Goal: Find specific page/section: Find specific page/section

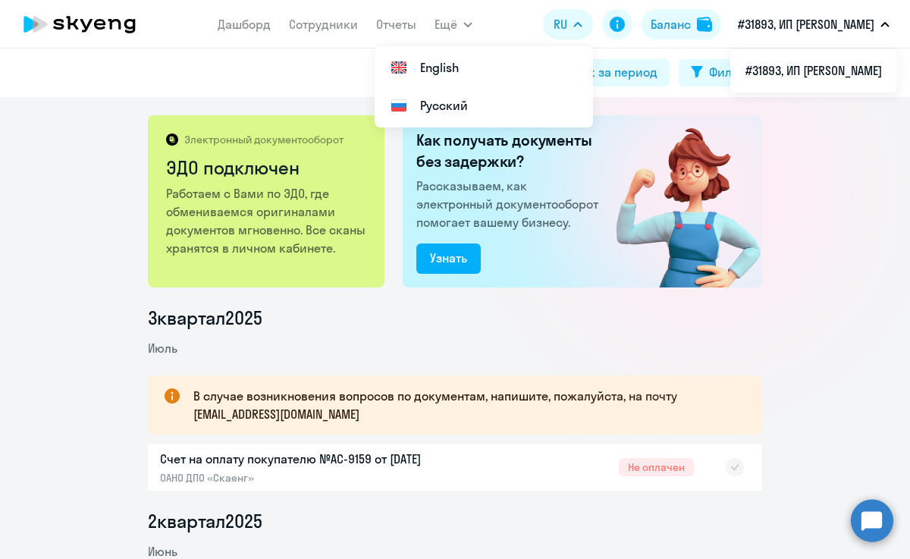
click at [873, 29] on p "#31893, ИП [PERSON_NAME]" at bounding box center [806, 24] width 136 height 18
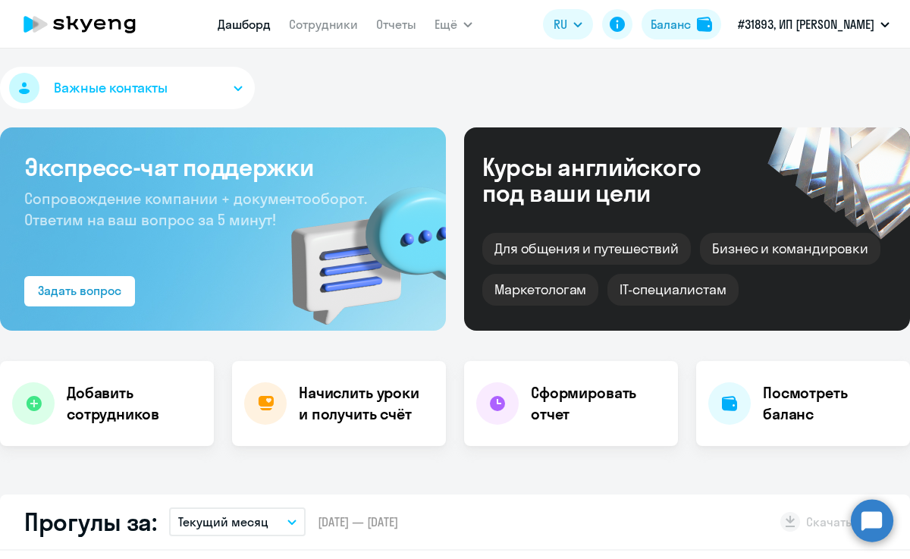
select select "30"
